Goal: Transaction & Acquisition: Purchase product/service

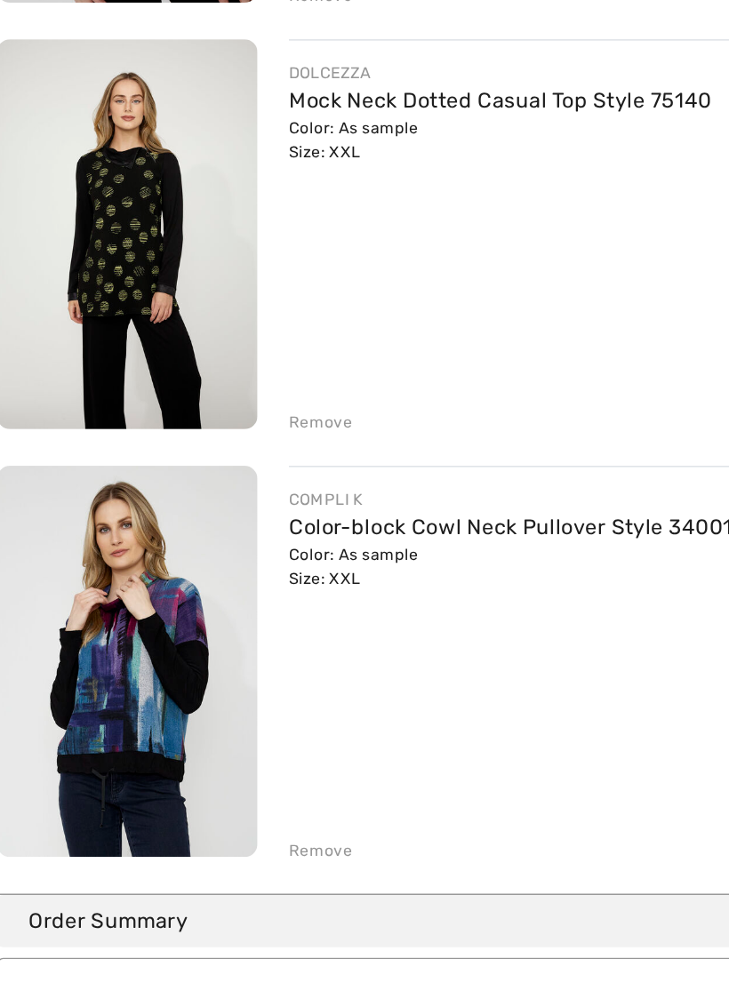
scroll to position [231, 0]
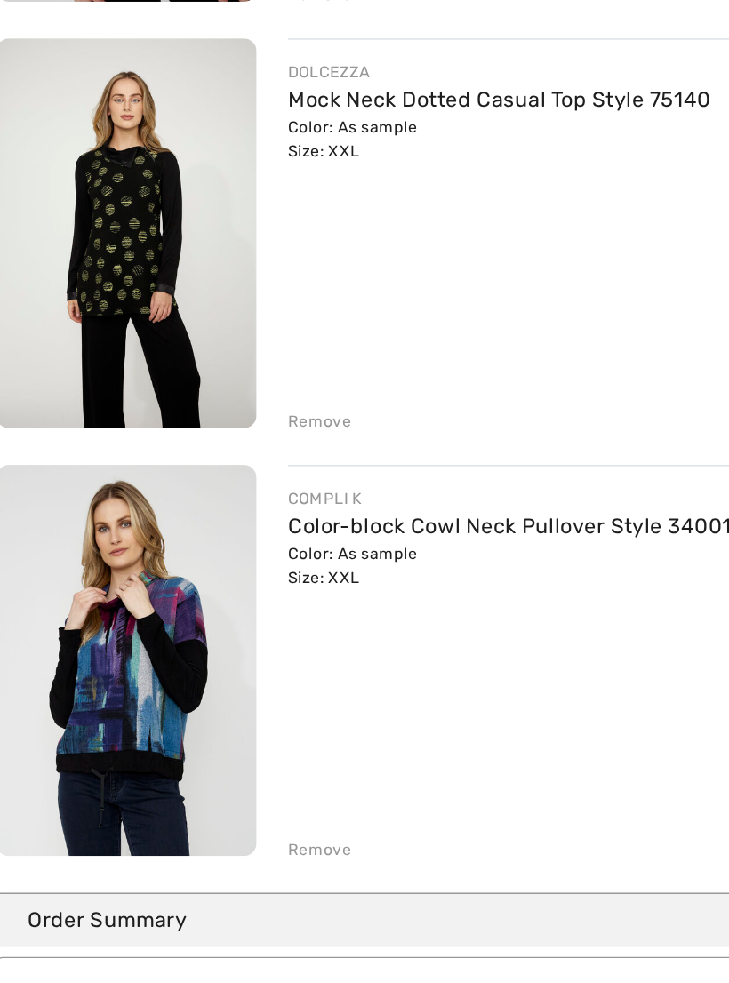
click at [263, 646] on link "Color-block Cowl Neck Pullover Style 34001" at bounding box center [359, 654] width 301 height 17
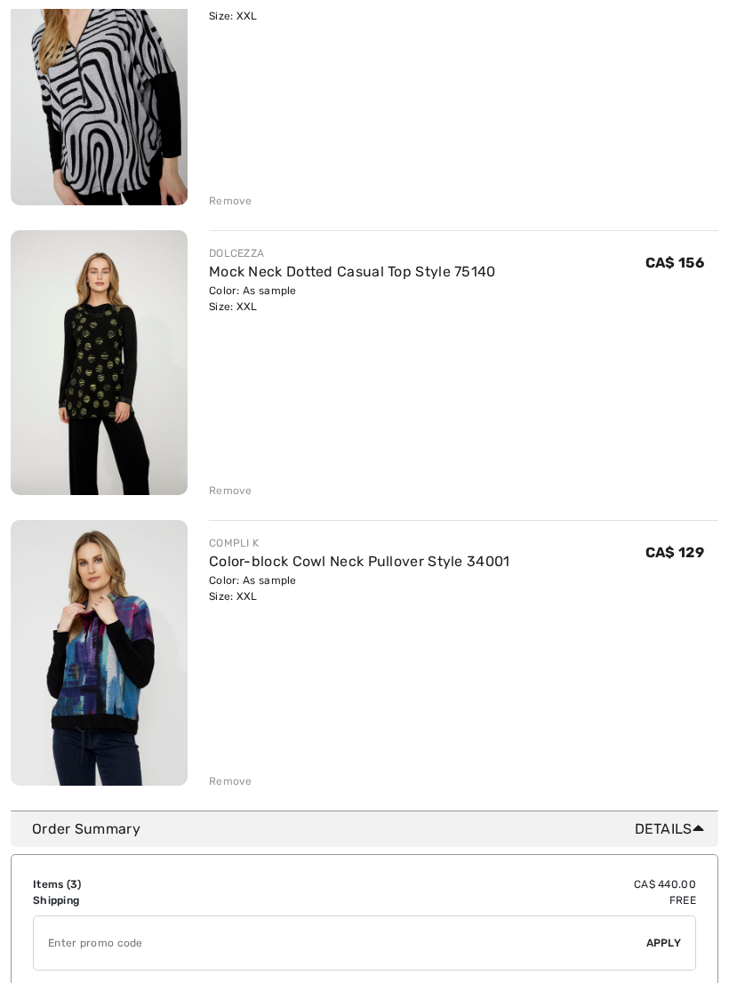
scroll to position [338, 0]
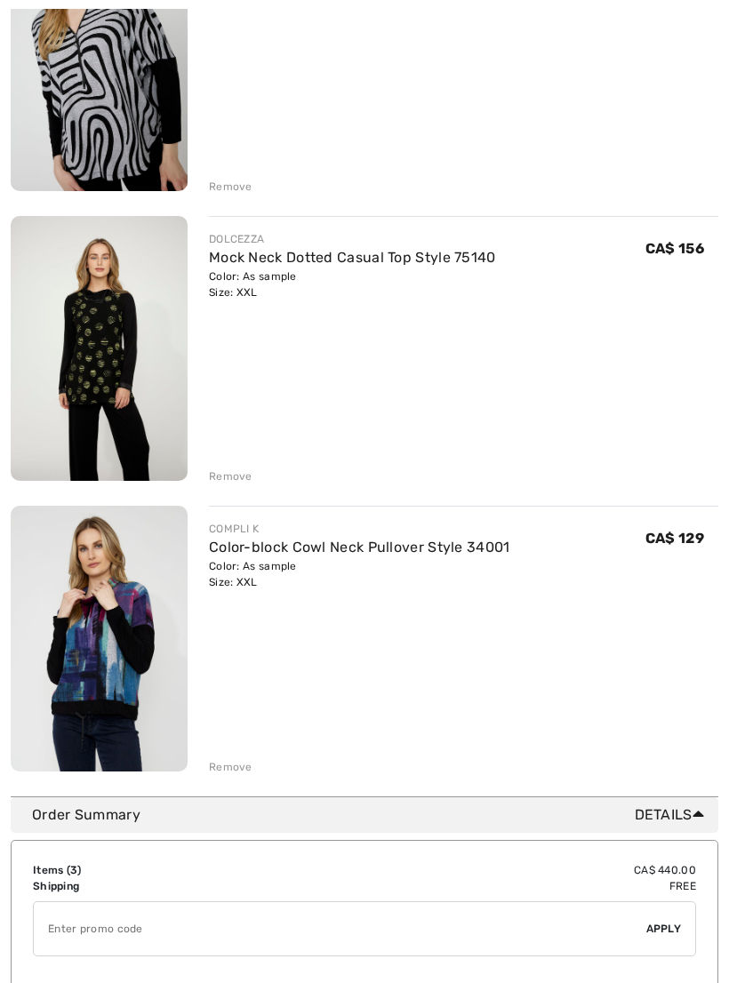
click at [141, 664] on img at bounding box center [99, 639] width 177 height 266
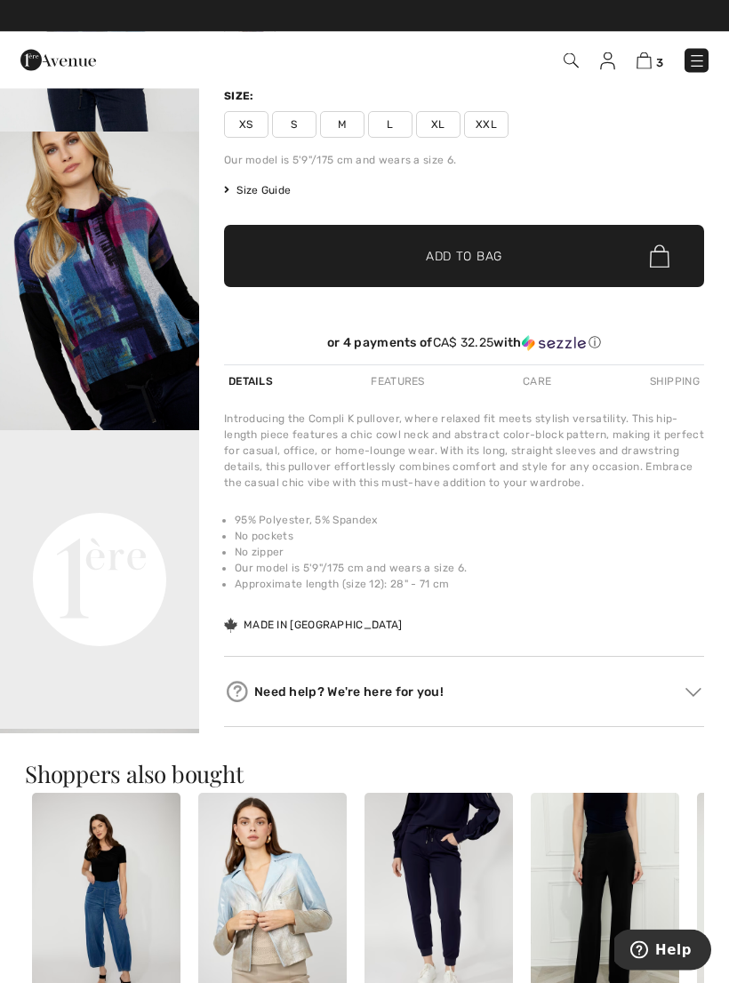
scroll to position [254, 0]
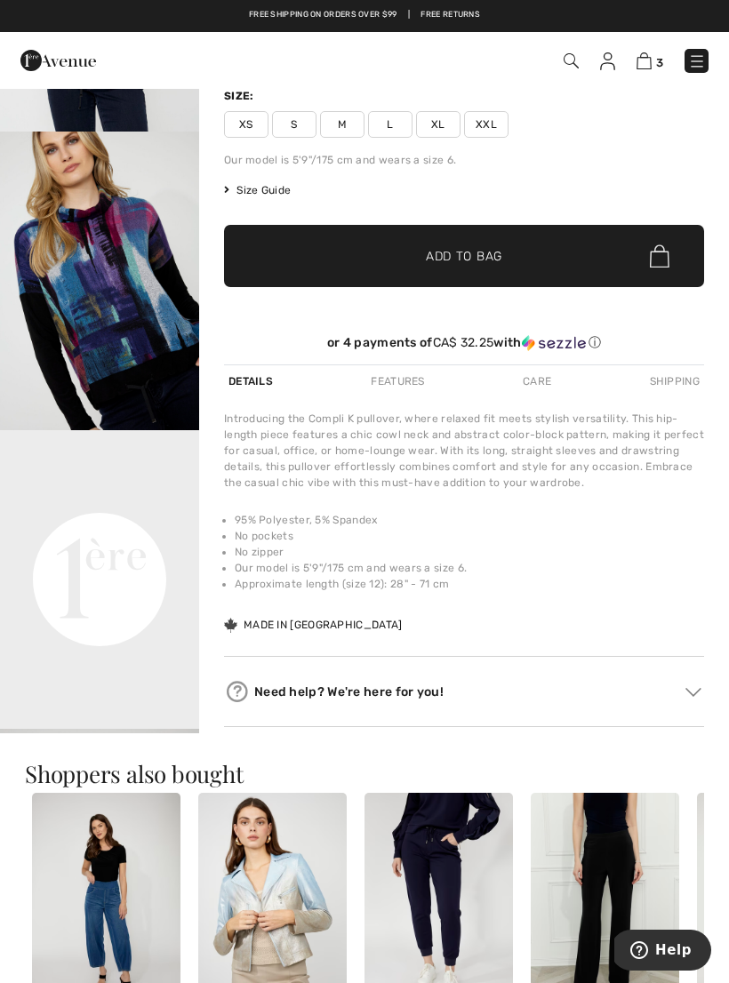
click at [150, 329] on img "2 / 4" at bounding box center [99, 281] width 199 height 299
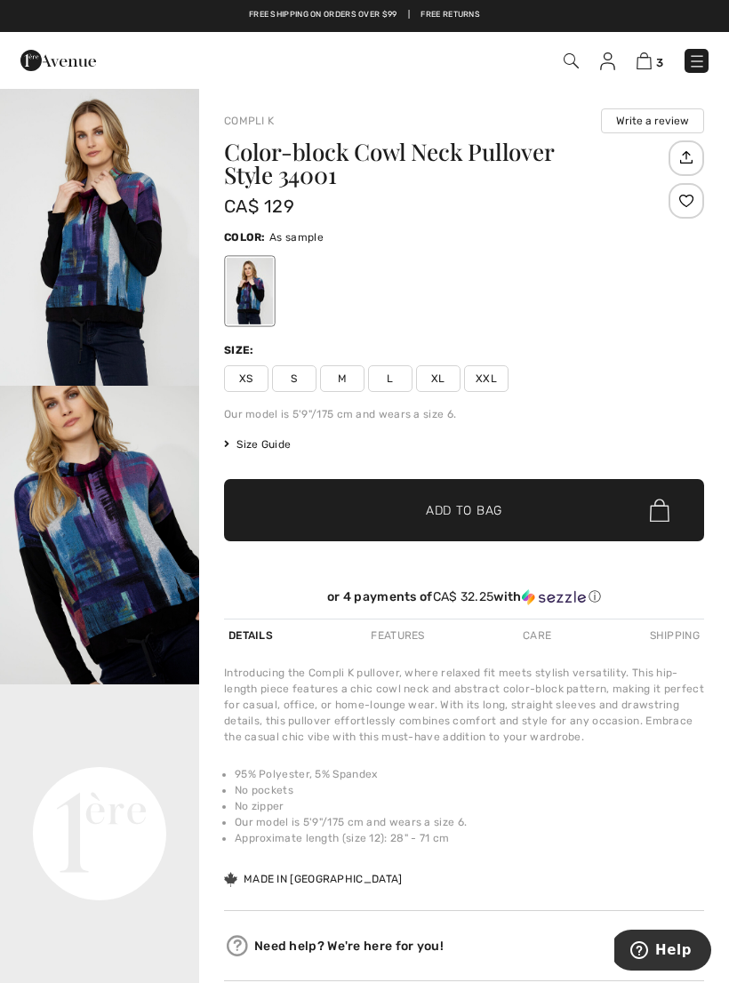
click at [647, 61] on img at bounding box center [644, 60] width 15 height 17
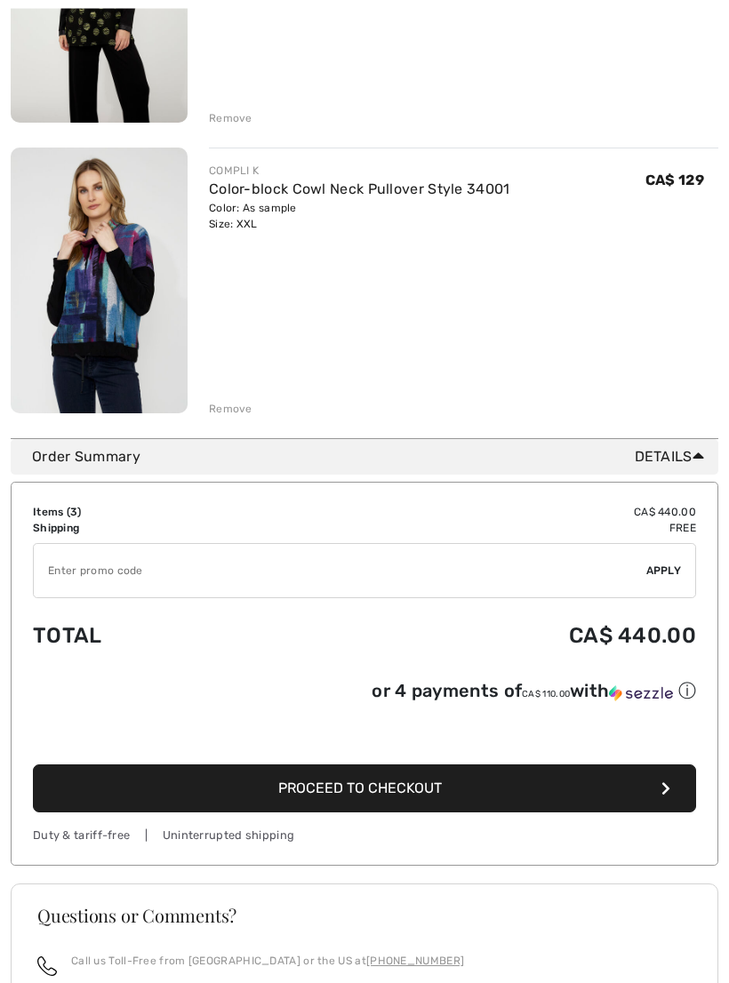
scroll to position [697, 0]
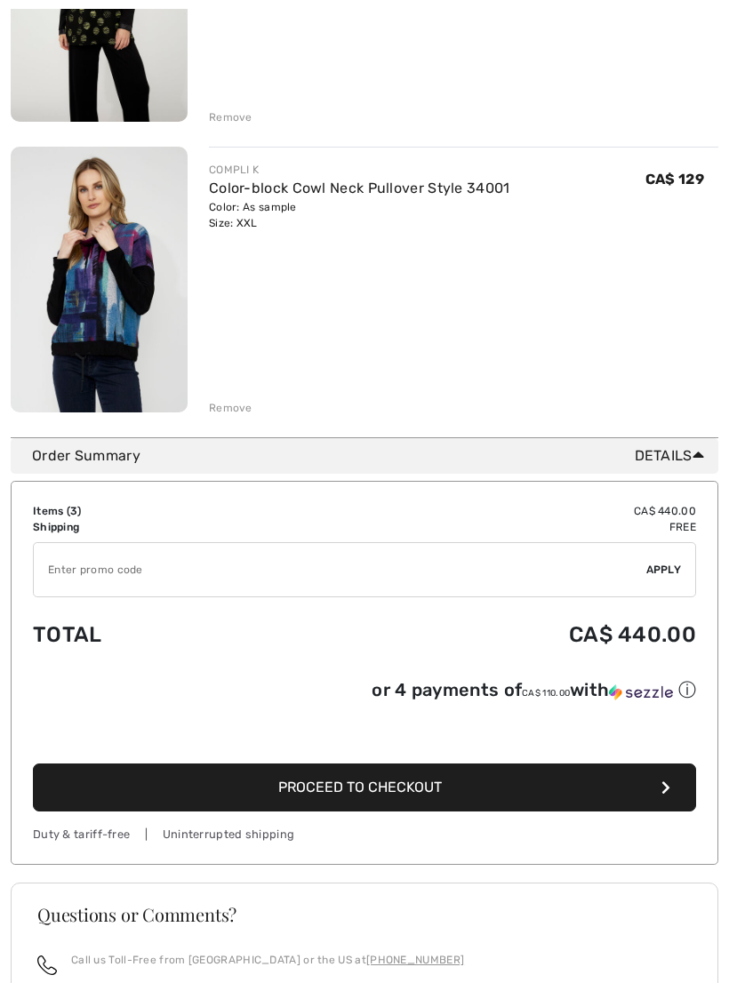
click at [662, 795] on icon "button" at bounding box center [666, 788] width 9 height 14
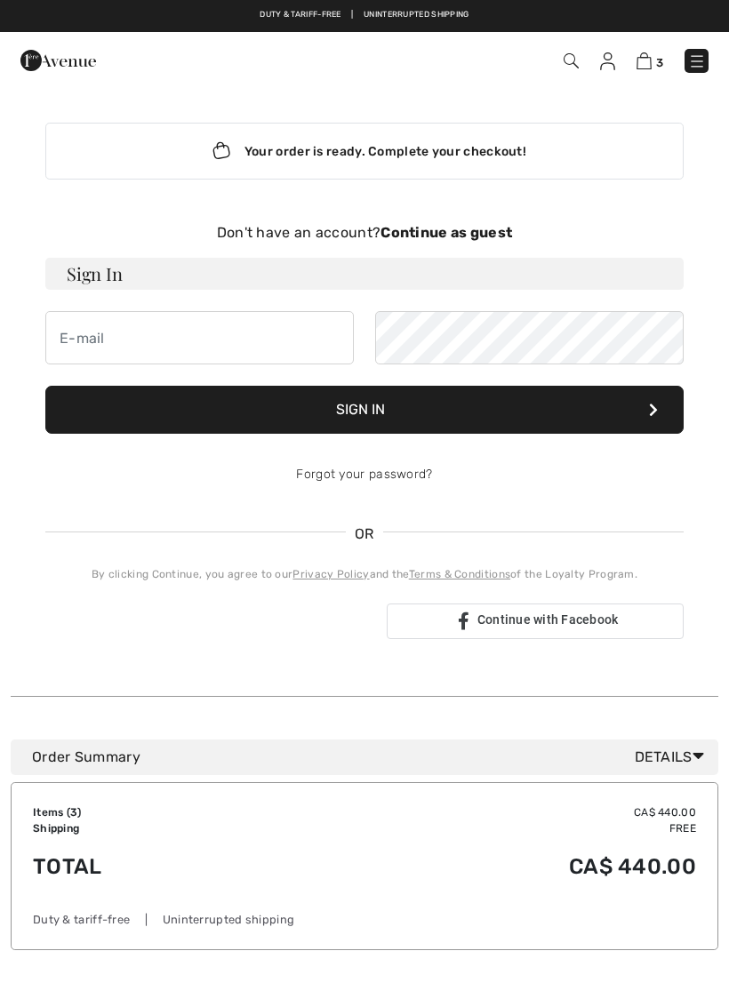
click at [112, 269] on h3 "Sign In" at bounding box center [364, 274] width 638 height 32
click at [100, 269] on h3 "Sign In" at bounding box center [364, 274] width 638 height 32
click at [392, 408] on button "Sign In" at bounding box center [364, 410] width 638 height 48
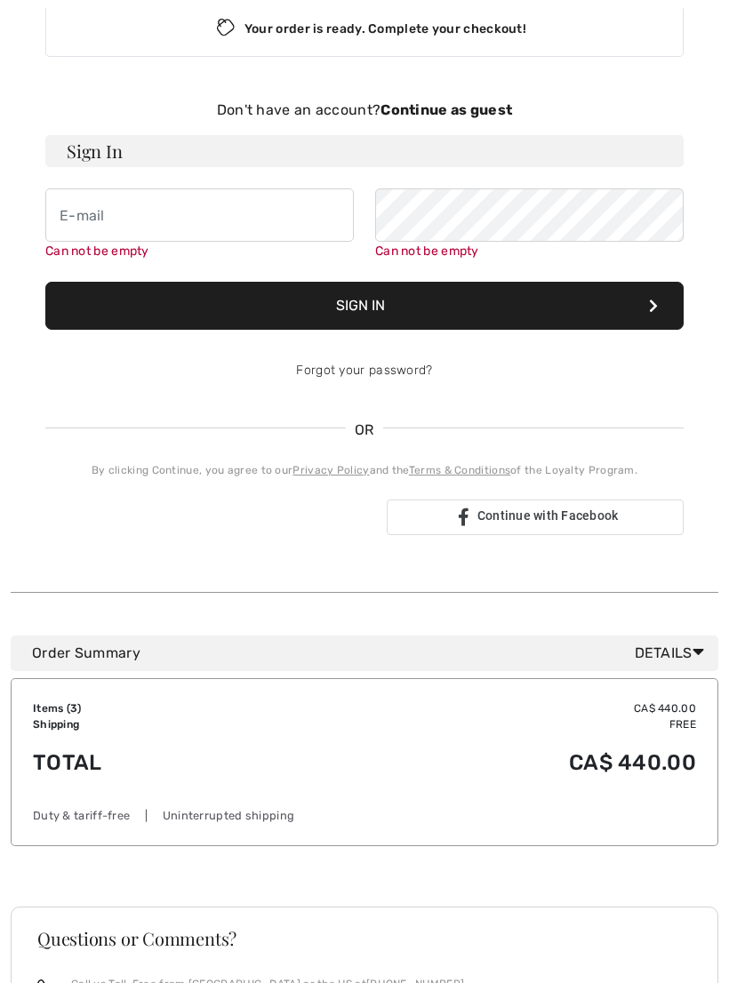
scroll to position [183, 0]
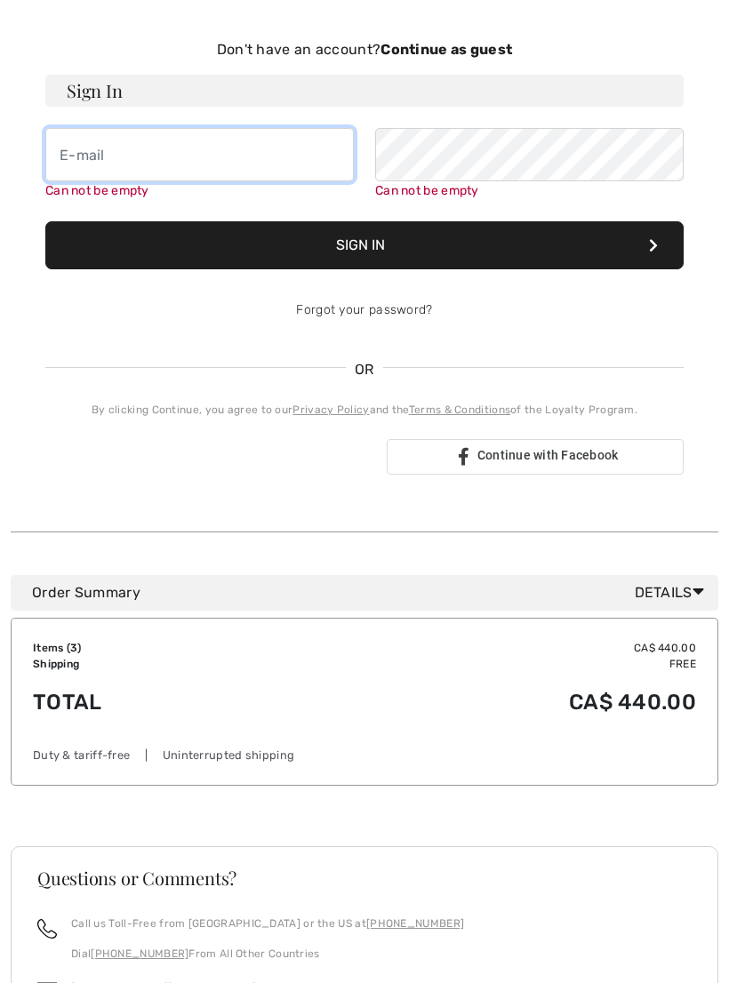
click at [101, 156] on input "email" at bounding box center [199, 154] width 309 height 53
type input "r.bates@nf.sympatico.ca"
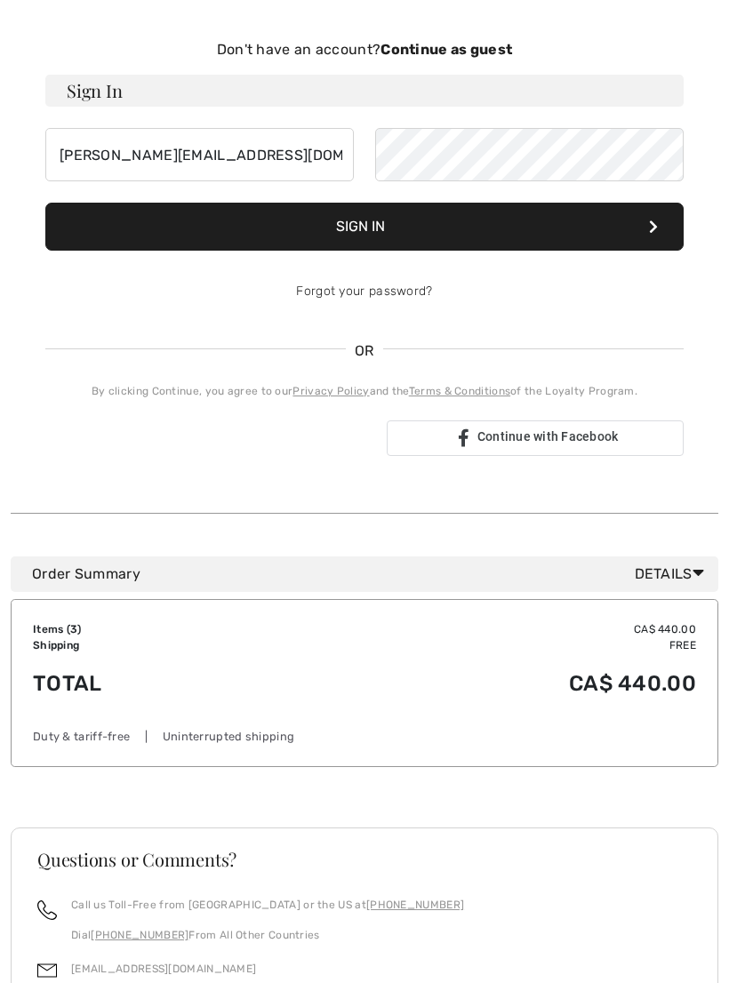
click at [373, 229] on button "Sign In" at bounding box center [364, 227] width 638 height 48
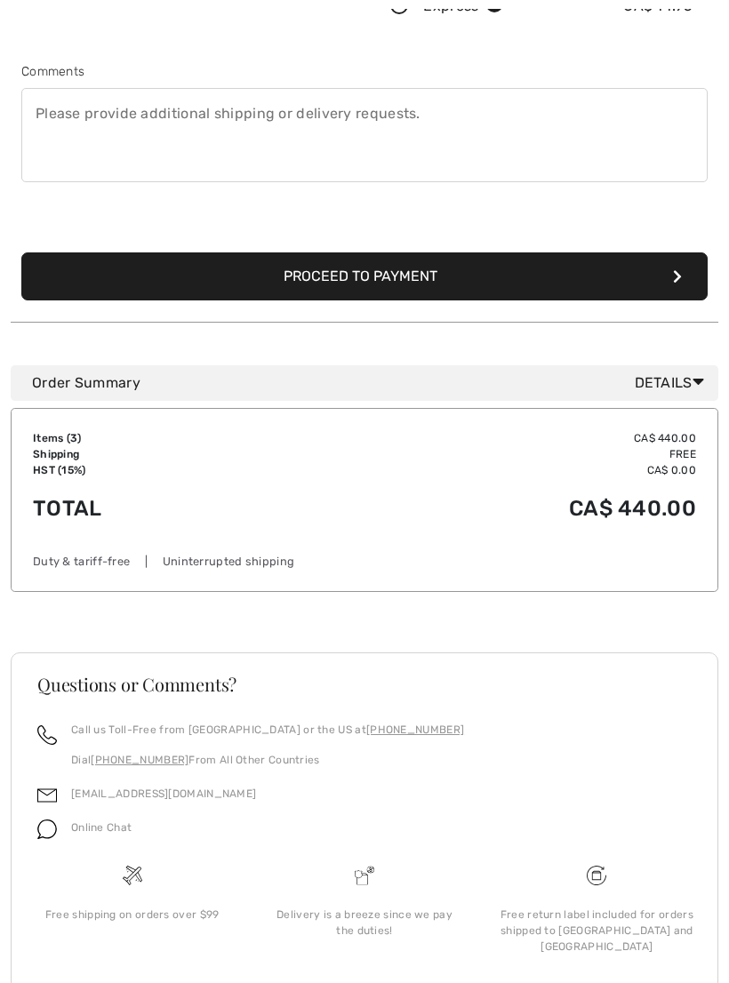
scroll to position [531, 0]
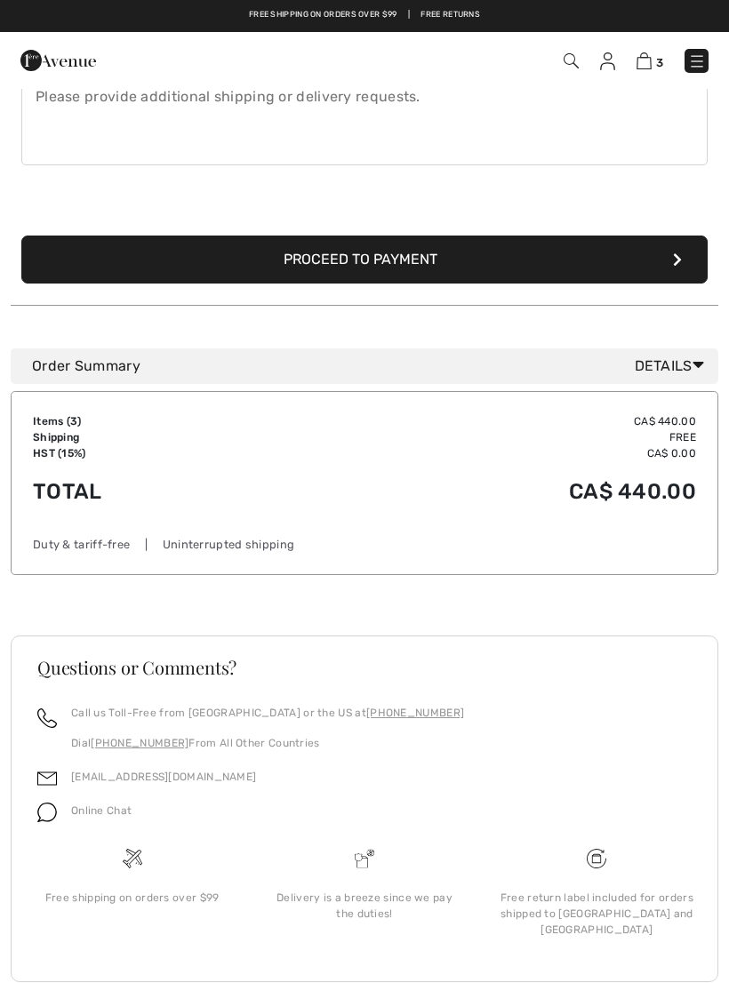
click at [702, 370] on icon at bounding box center [699, 365] width 12 height 19
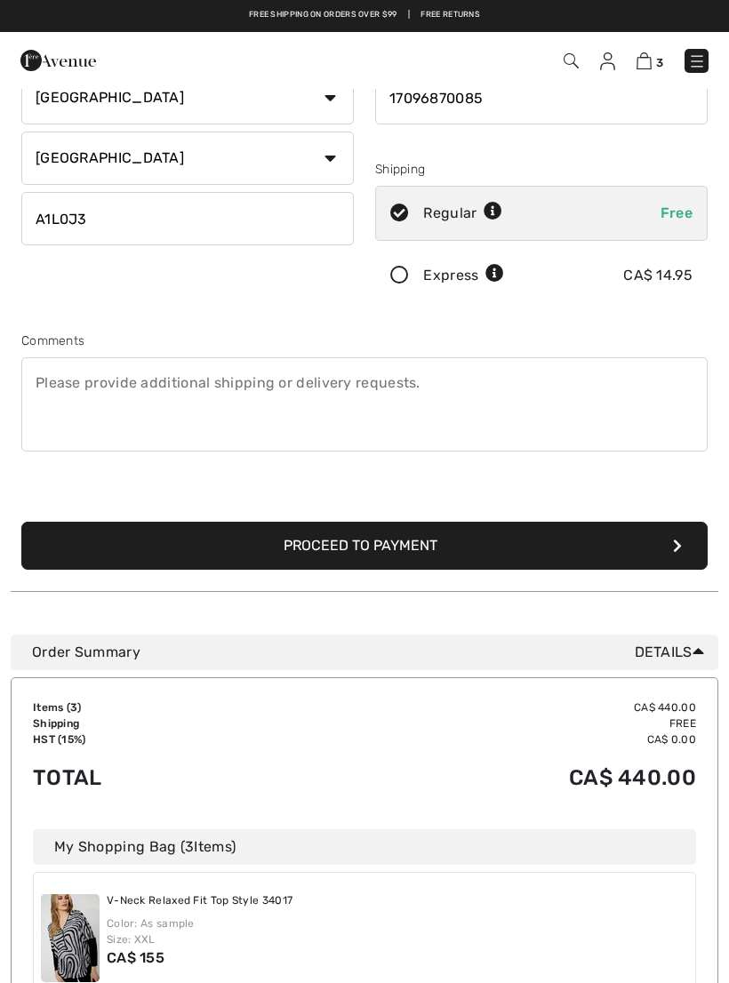
scroll to position [239, 0]
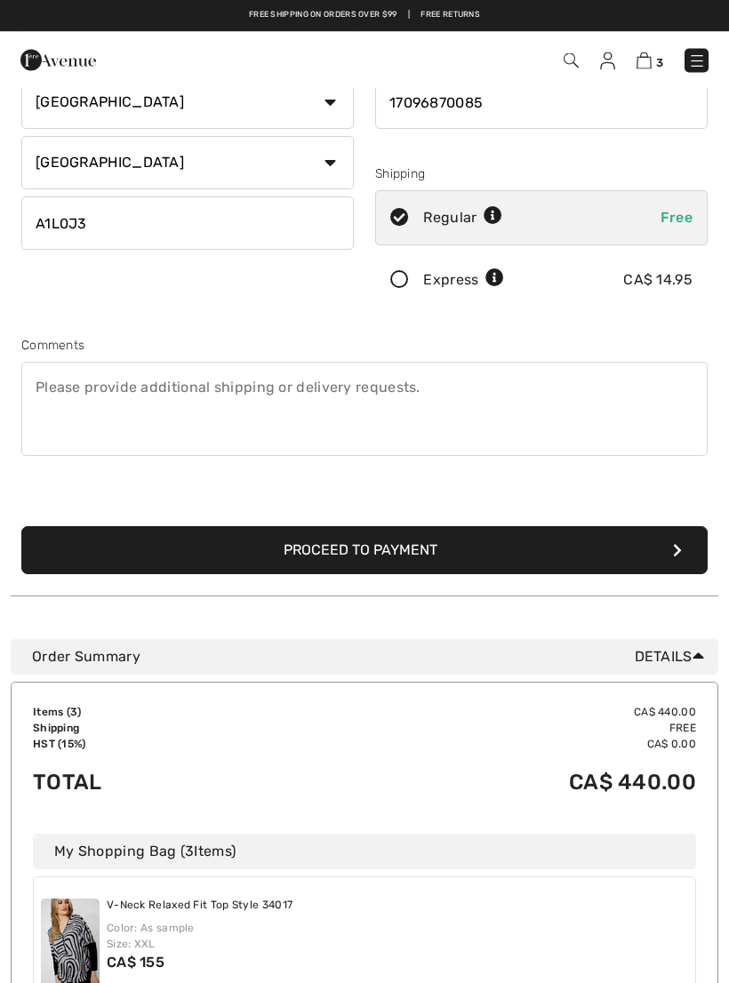
click at [414, 549] on button "Proceed to Payment" at bounding box center [364, 551] width 686 height 48
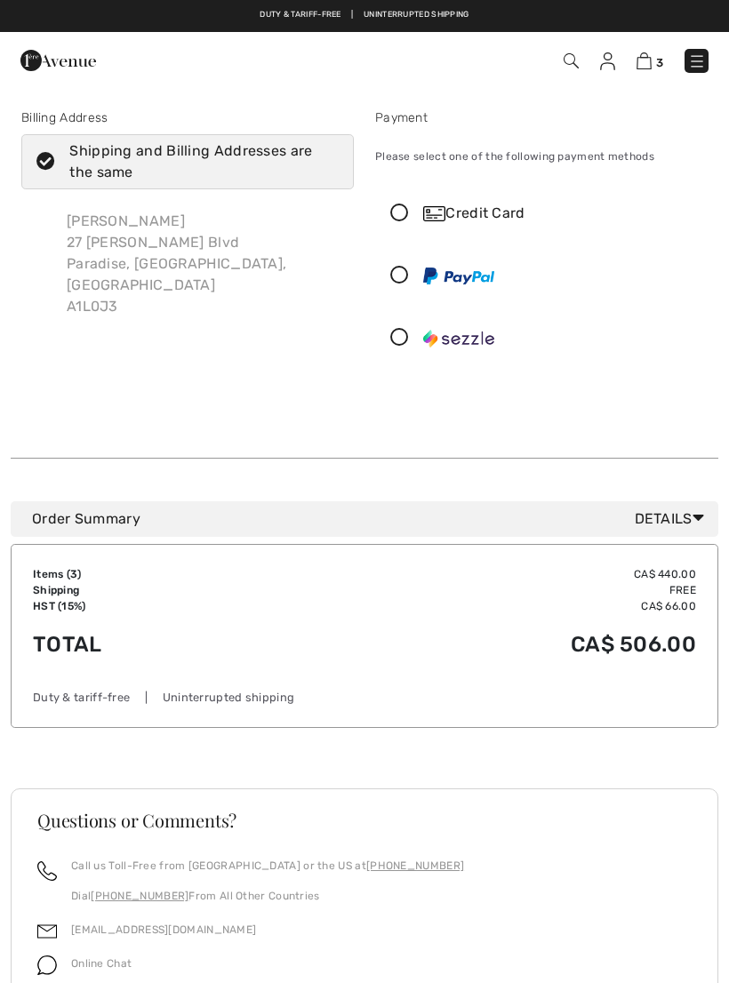
click at [407, 219] on icon at bounding box center [399, 213] width 47 height 19
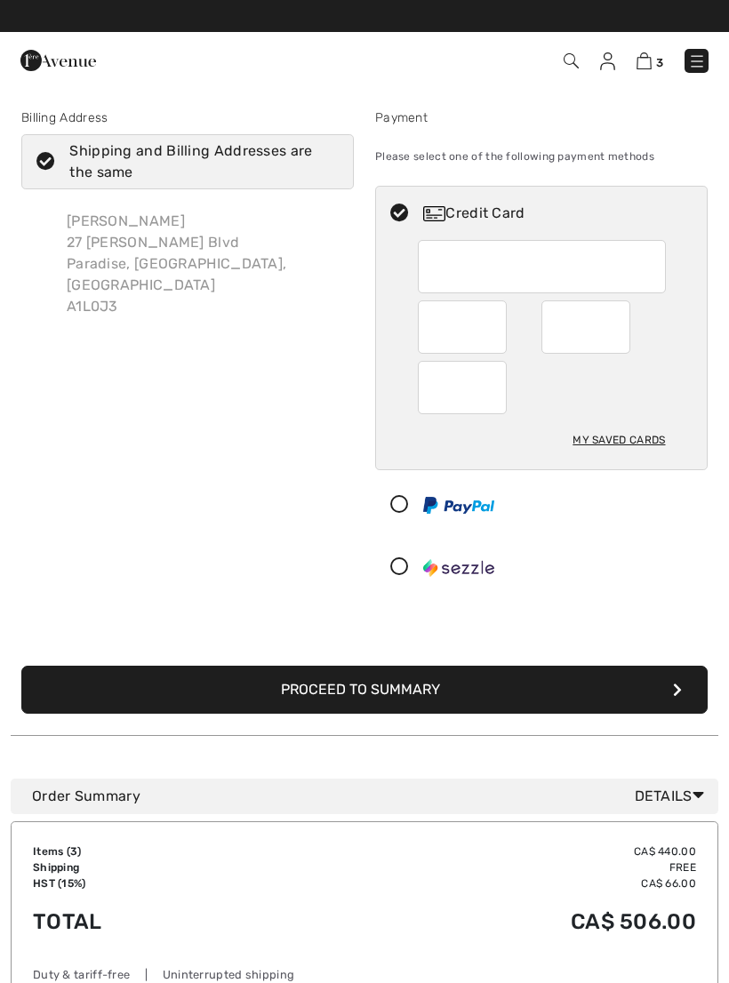
click at [495, 331] on div at bounding box center [462, 327] width 89 height 53
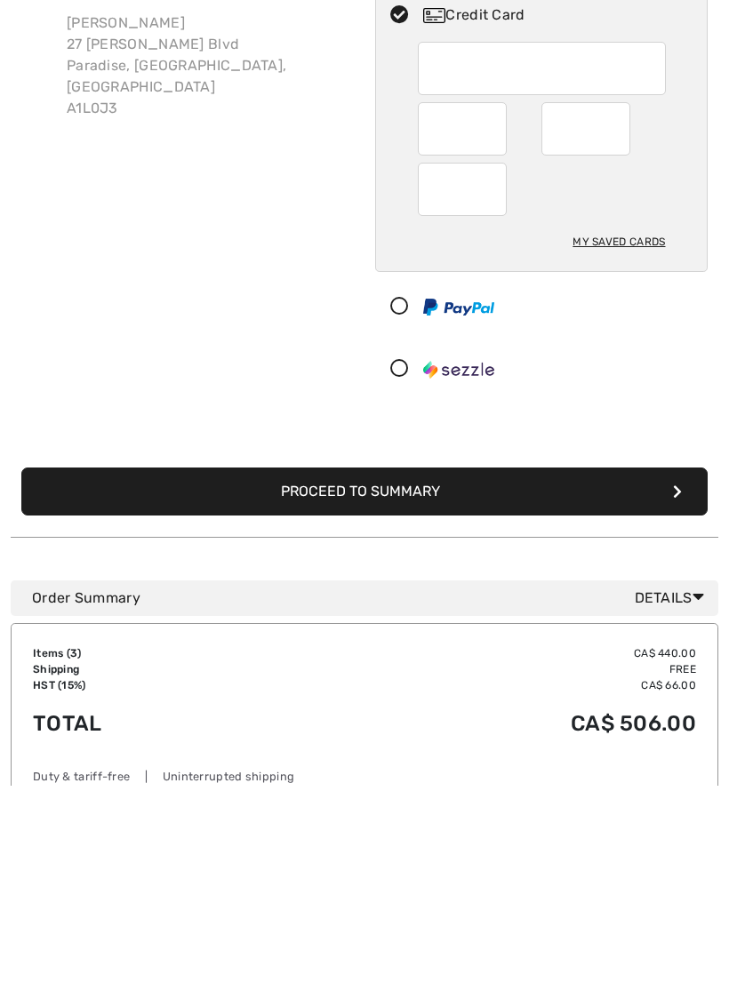
click at [423, 666] on button "Proceed to Summary" at bounding box center [364, 690] width 686 height 48
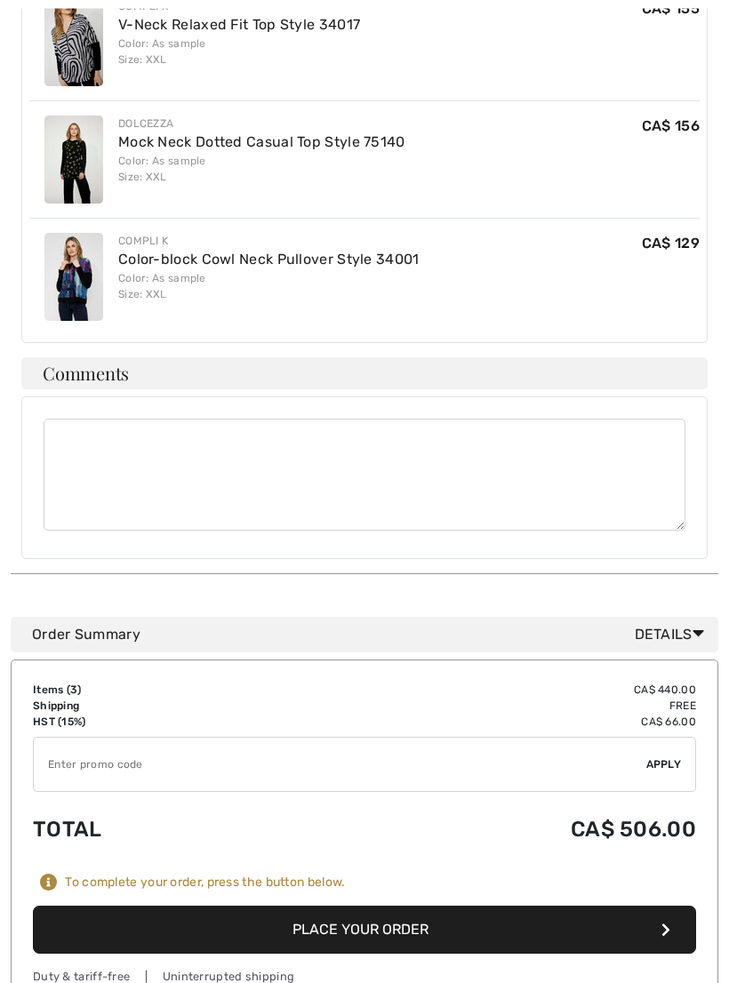
scroll to position [853, 0]
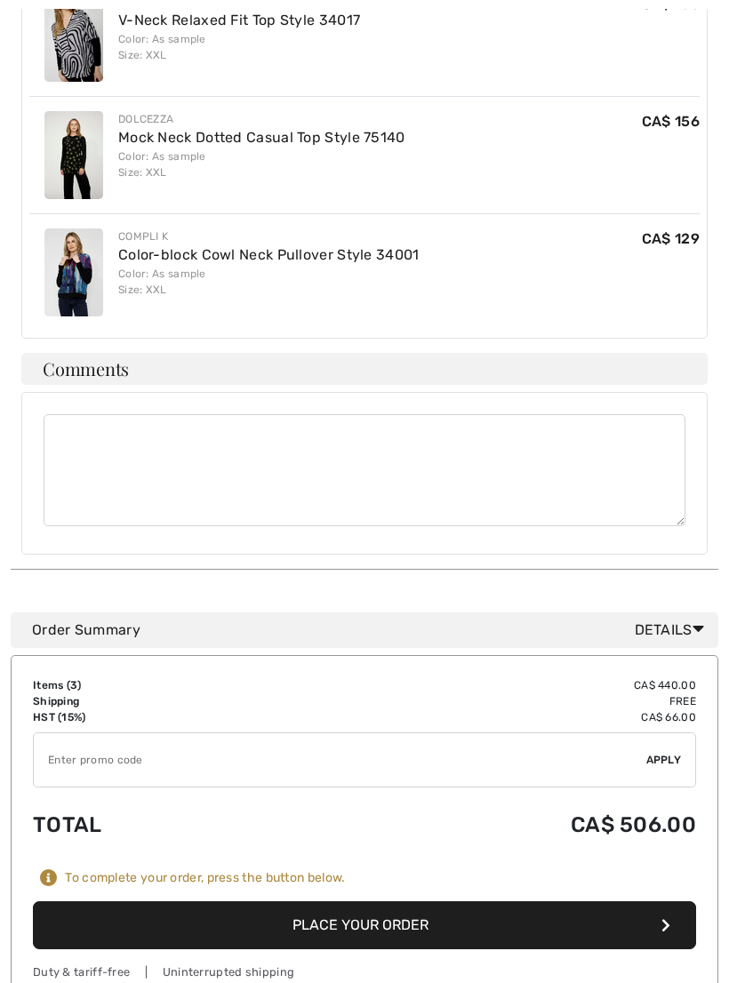
click at [429, 902] on button "Place Your Order" at bounding box center [364, 926] width 663 height 48
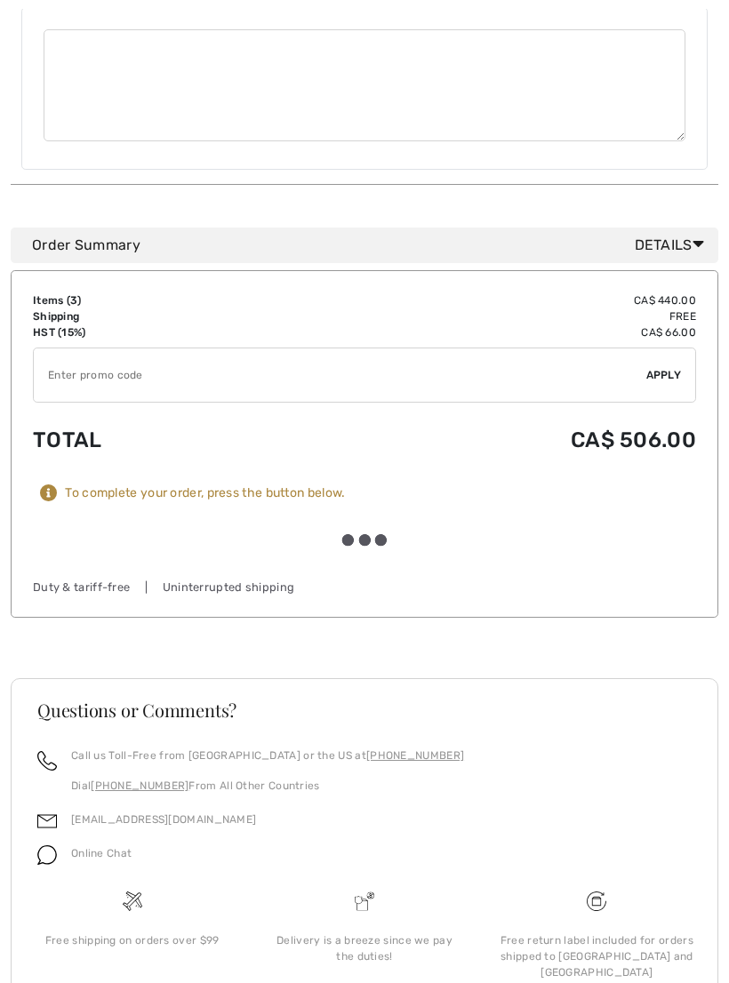
scroll to position [1291, 0]
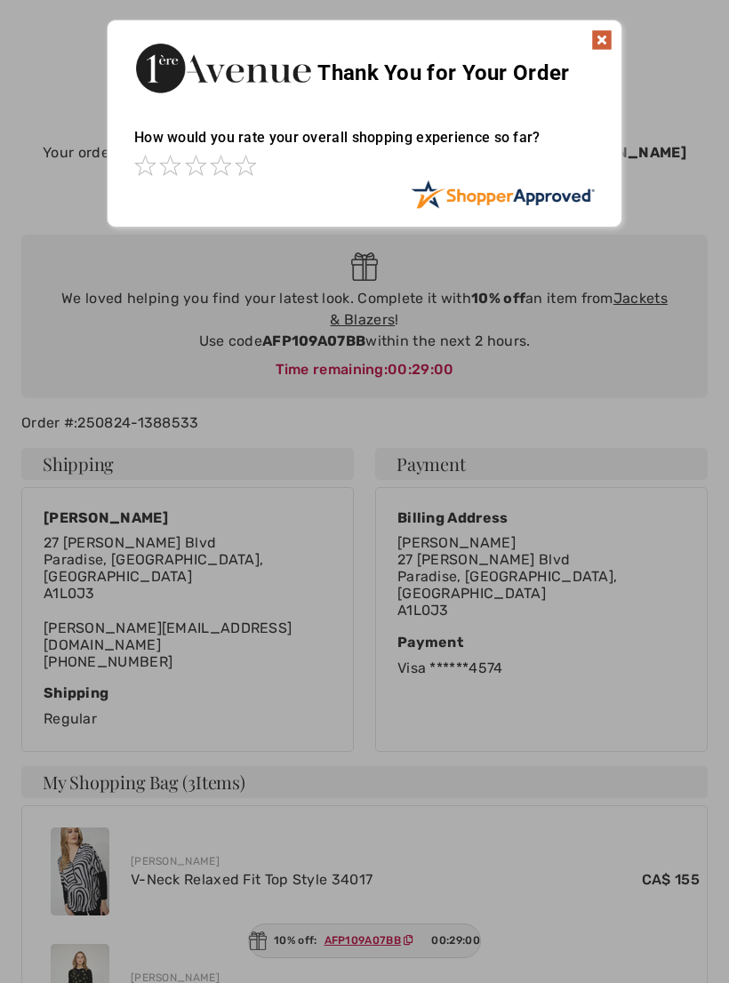
scroll to position [4, 0]
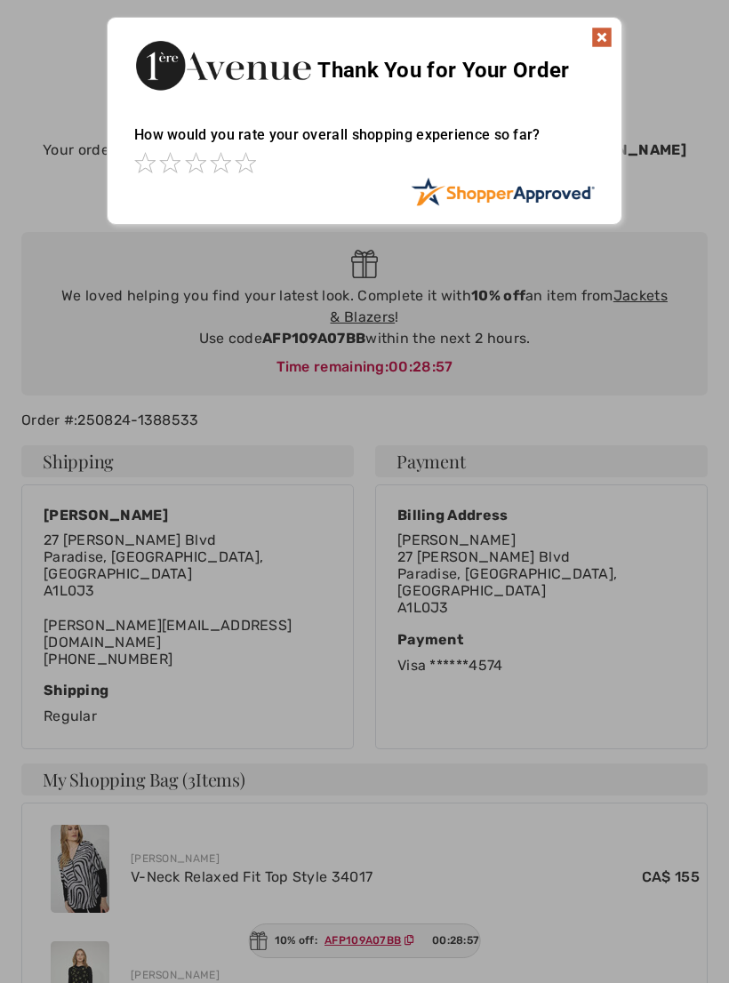
click at [608, 46] on img at bounding box center [601, 37] width 21 height 21
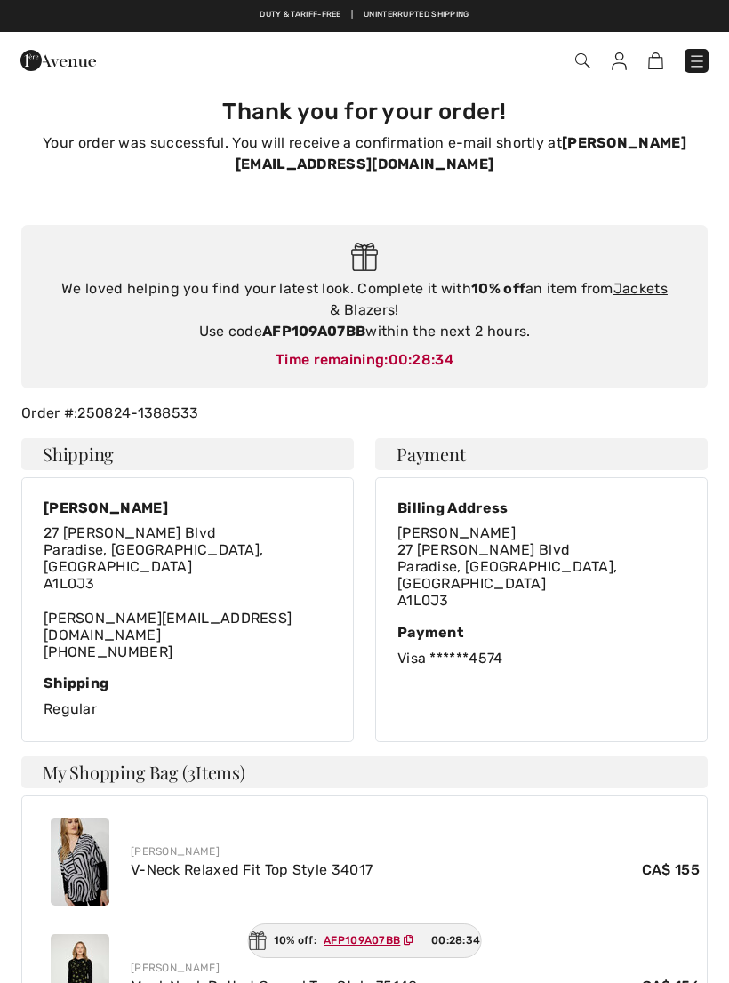
scroll to position [0, 0]
